Goal: Task Accomplishment & Management: Complete application form

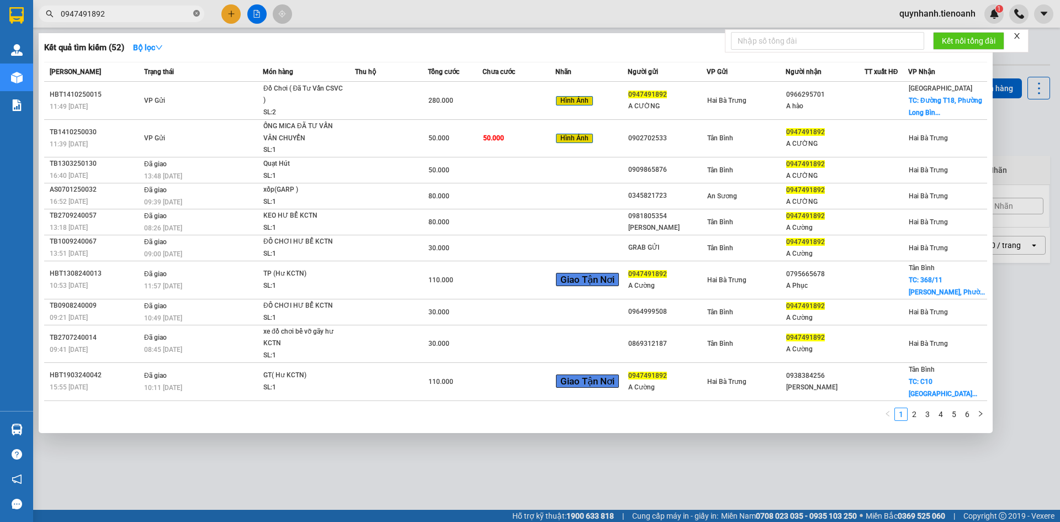
click at [197, 13] on icon "close-circle" at bounding box center [196, 13] width 7 height 7
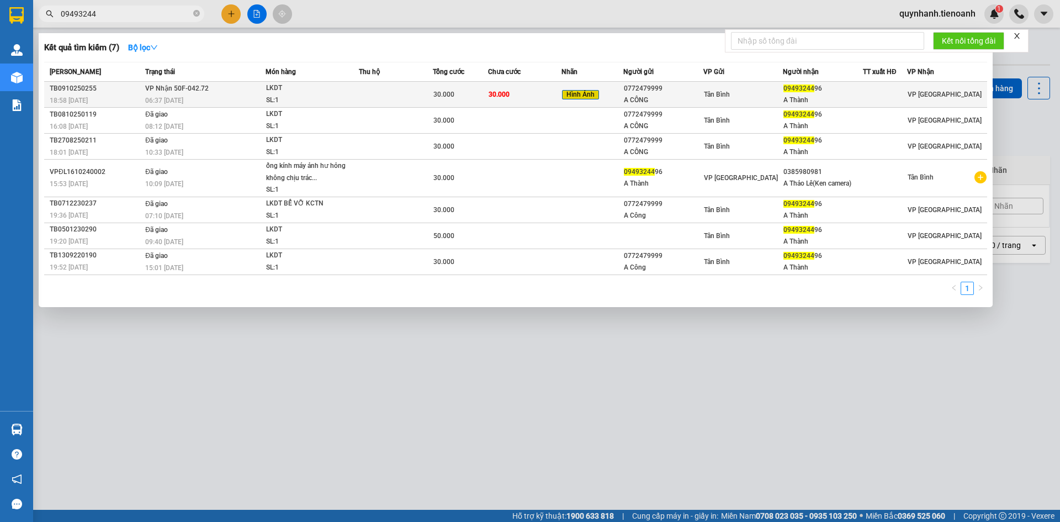
type input "09493244"
click at [367, 92] on td at bounding box center [396, 95] width 74 height 26
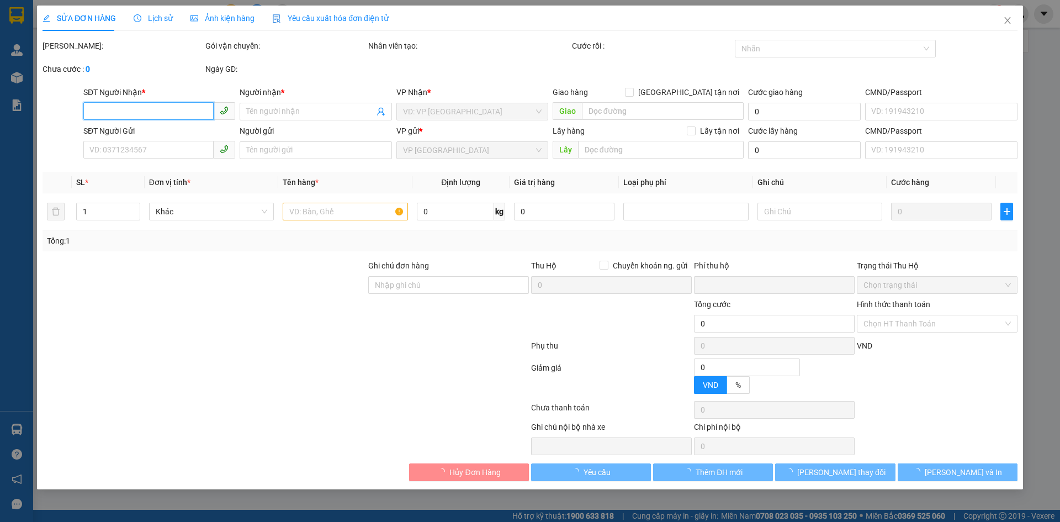
type input "0949324496"
type input "A Thành"
type input "0772479999"
type input "A CÔNG"
type input "241469235"
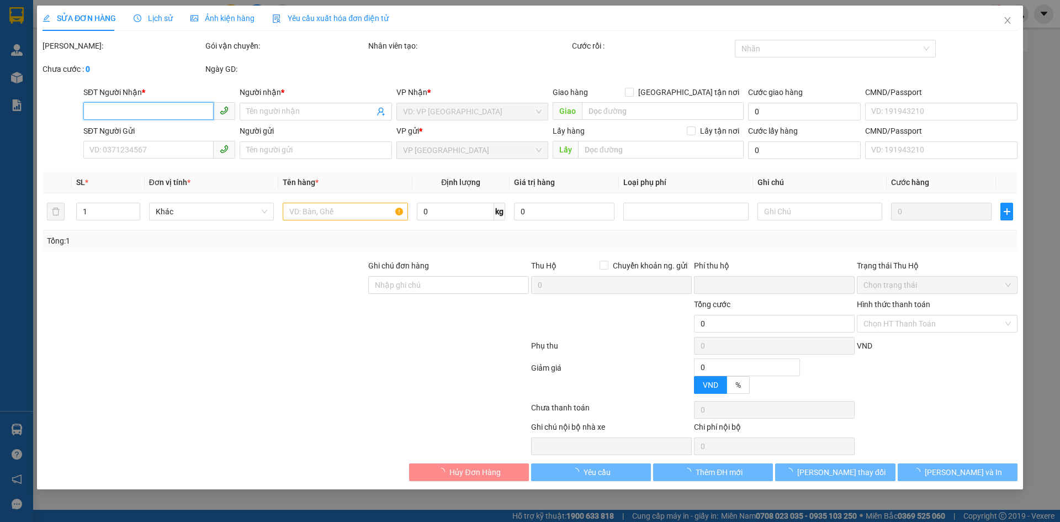
type input "0"
type input "30.000"
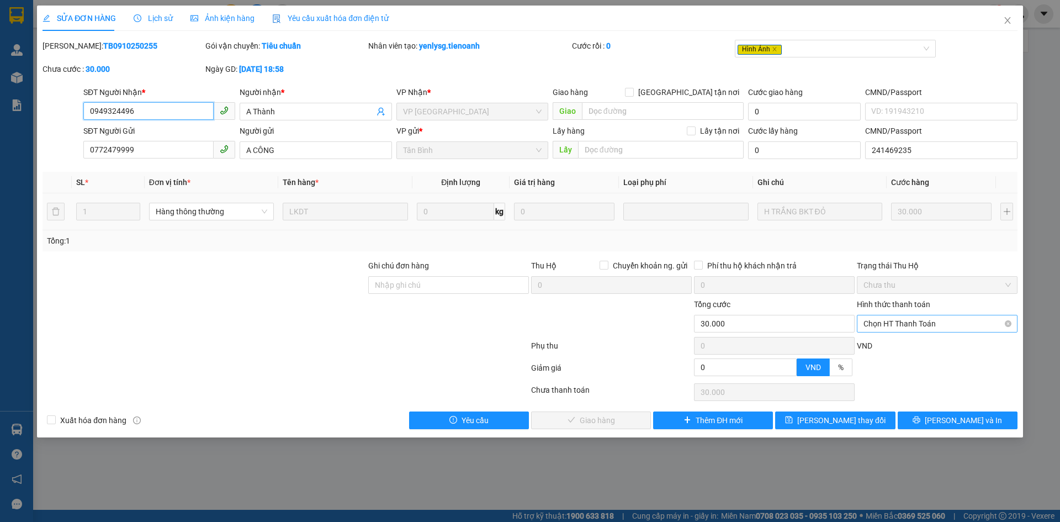
click at [913, 320] on span "Chọn HT Thanh Toán" at bounding box center [937, 323] width 147 height 17
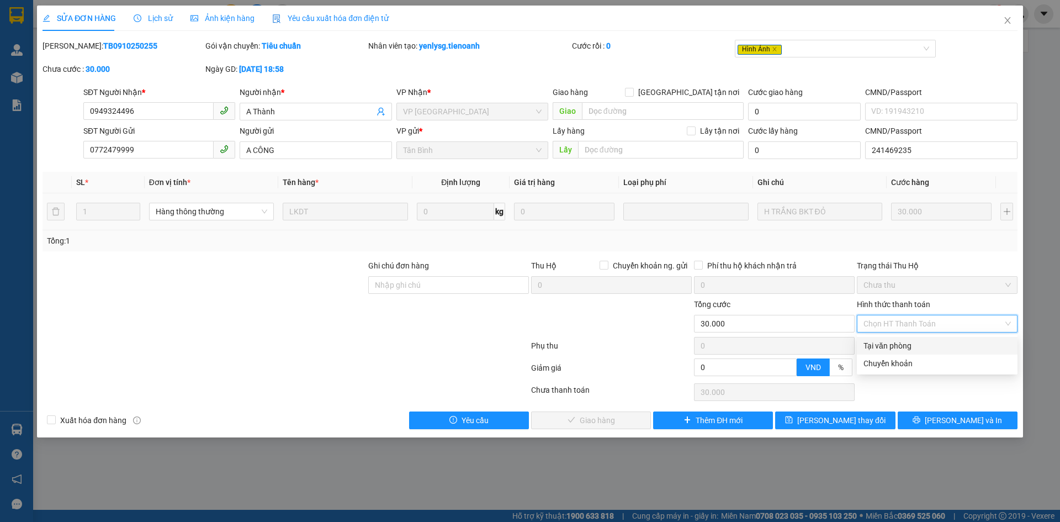
click at [888, 343] on div "Tại văn phòng" at bounding box center [937, 346] width 147 height 12
type input "0"
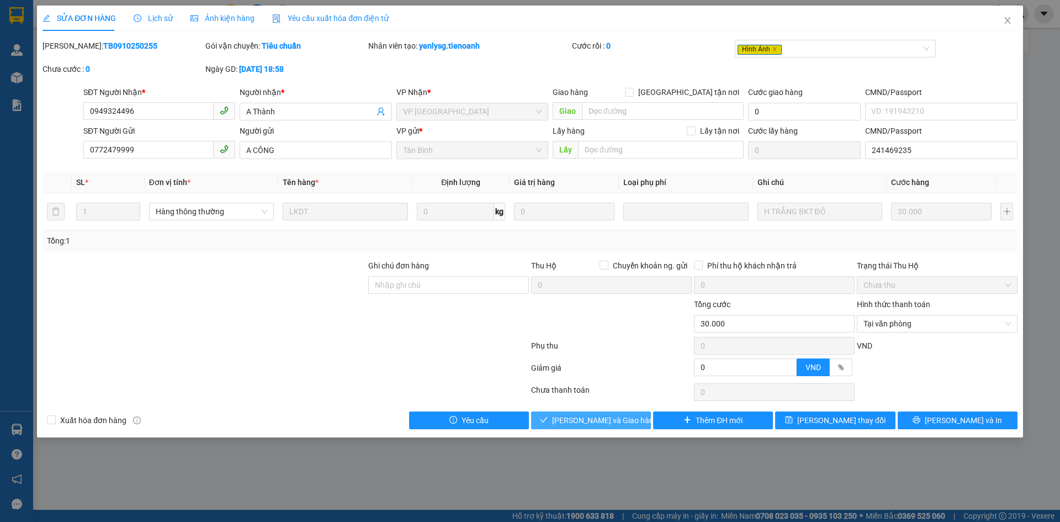
click at [610, 422] on span "[PERSON_NAME] và Giao hàng" at bounding box center [605, 420] width 106 height 12
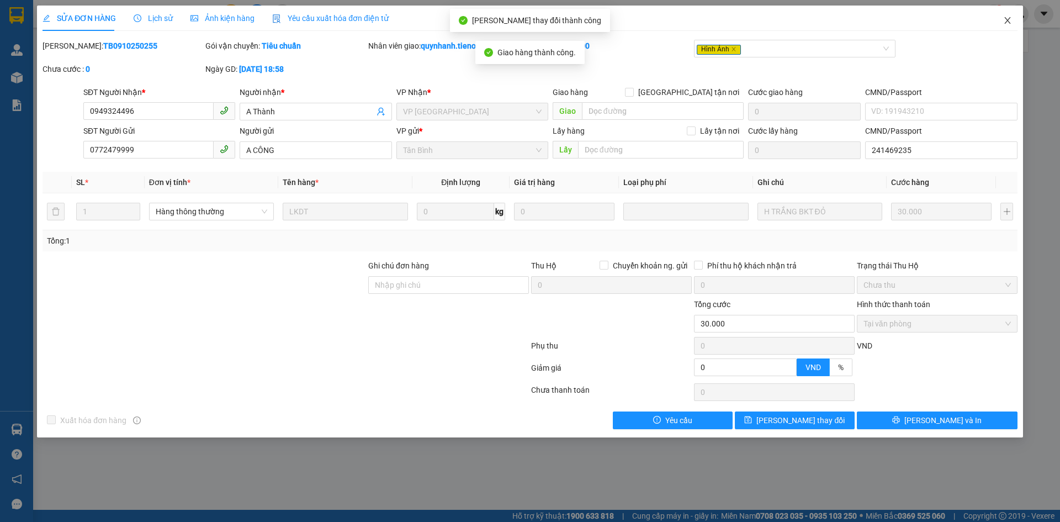
click at [1011, 22] on icon "close" at bounding box center [1008, 20] width 9 height 9
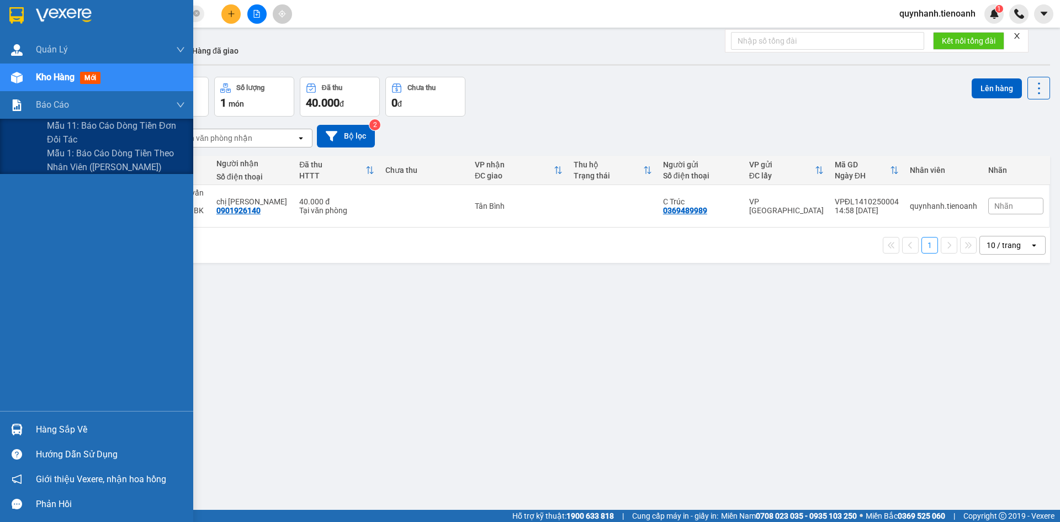
drag, startPoint x: 81, startPoint y: 168, endPoint x: 153, endPoint y: 176, distance: 72.8
click at [81, 168] on span "Mẫu 1: Báo cáo dòng tiền theo nhân viên ([PERSON_NAME])" at bounding box center [116, 160] width 138 height 28
